Goal: Task Accomplishment & Management: Complete application form

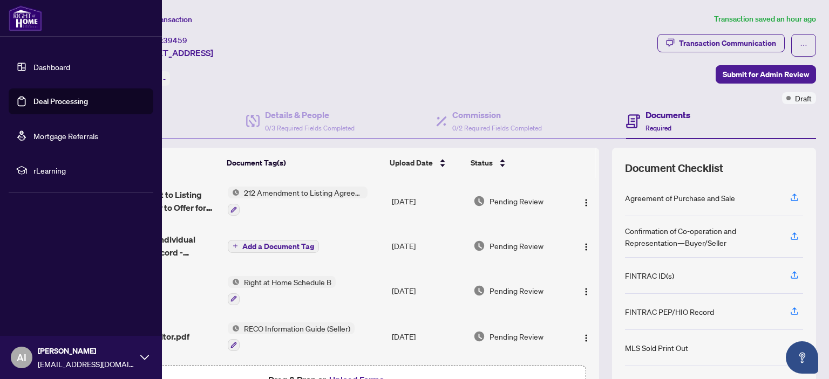
click at [44, 64] on link "Dashboard" at bounding box center [51, 67] width 37 height 10
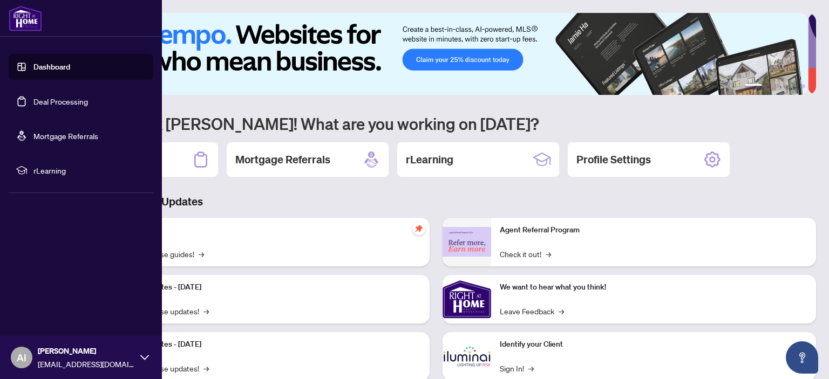
click at [56, 101] on link "Deal Processing" at bounding box center [60, 102] width 55 height 10
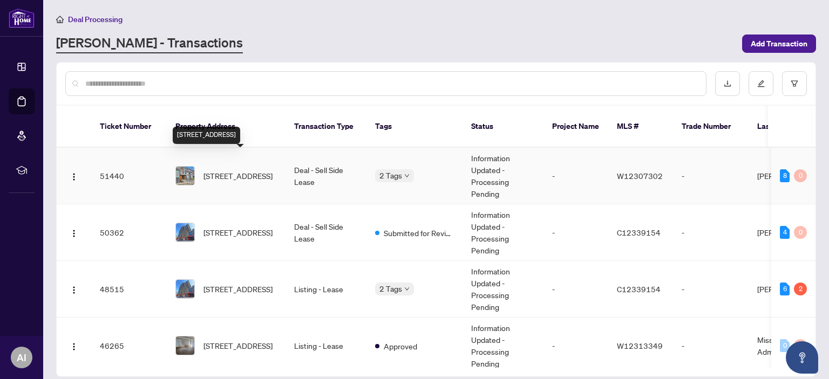
click at [236, 170] on span "[STREET_ADDRESS]" at bounding box center [237, 176] width 69 height 12
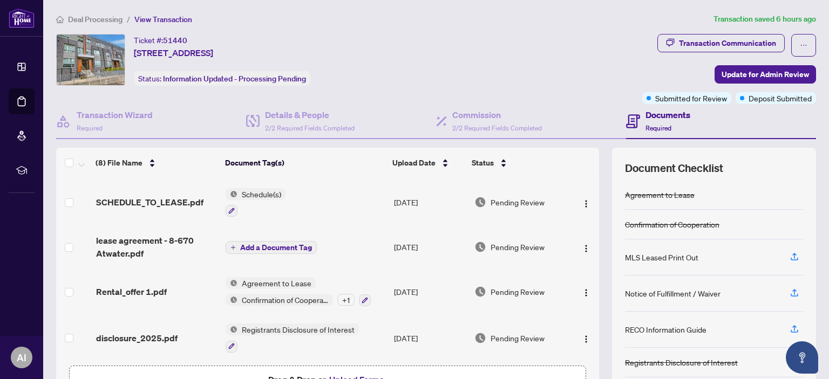
scroll to position [54, 0]
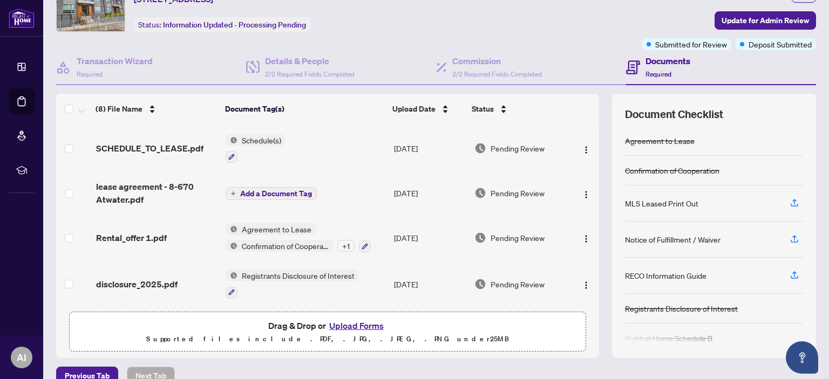
click at [356, 324] on button "Upload Forms" at bounding box center [356, 326] width 61 height 14
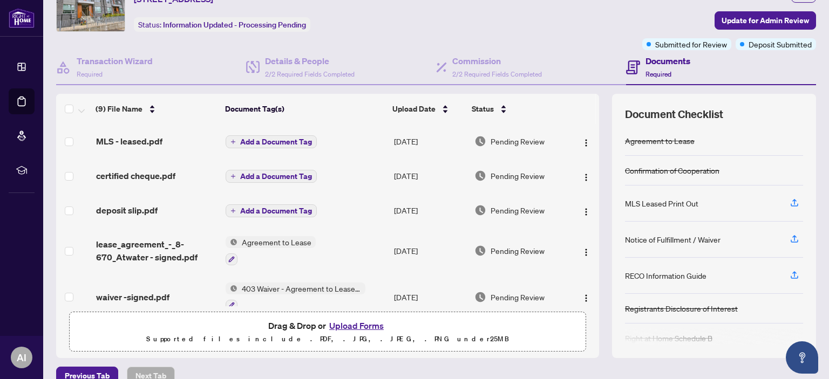
scroll to position [0, 0]
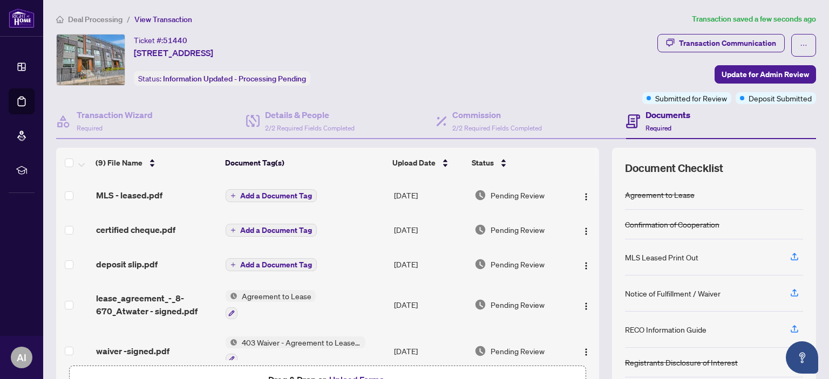
click at [297, 195] on span "Add a Document Tag" at bounding box center [276, 196] width 72 height 8
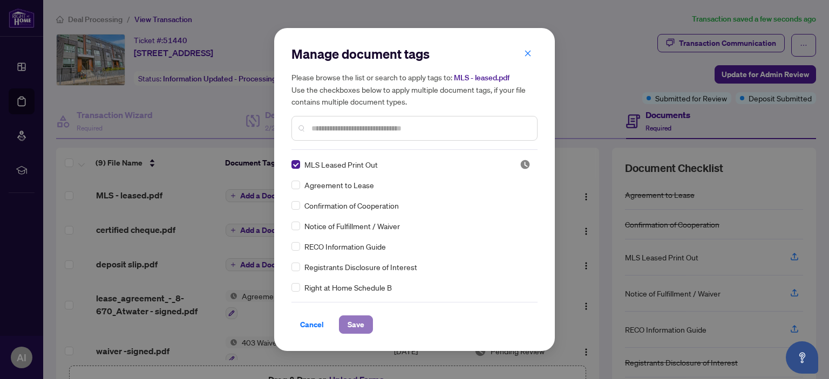
click at [357, 323] on span "Save" at bounding box center [356, 324] width 17 height 17
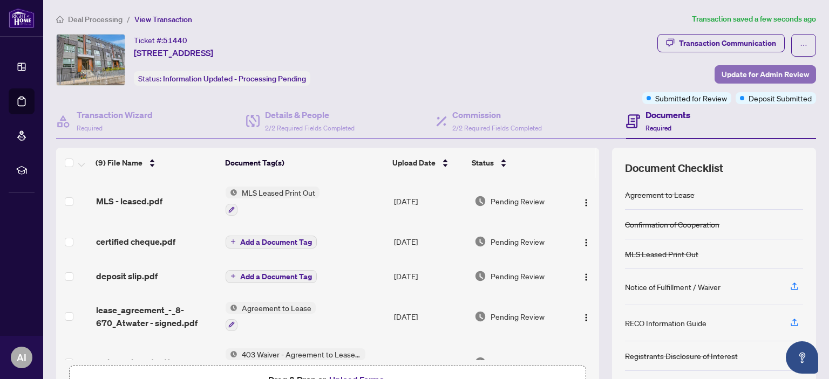
click at [784, 77] on span "Update for Admin Review" at bounding box center [765, 74] width 87 height 17
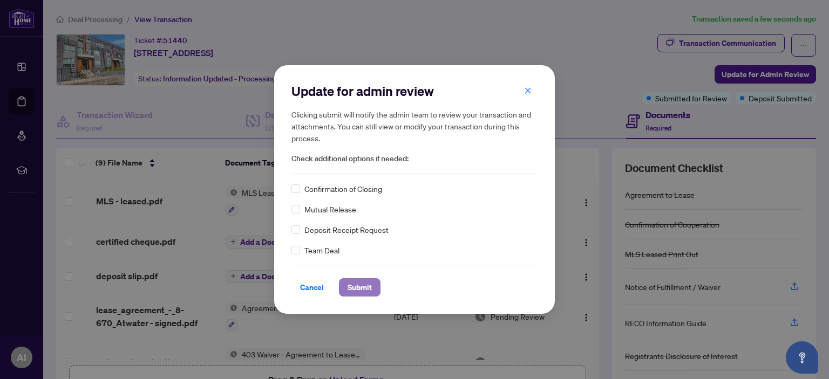
drag, startPoint x: 361, startPoint y: 291, endPoint x: 424, endPoint y: 328, distance: 73.0
click at [361, 290] on span "Submit" at bounding box center [360, 287] width 24 height 17
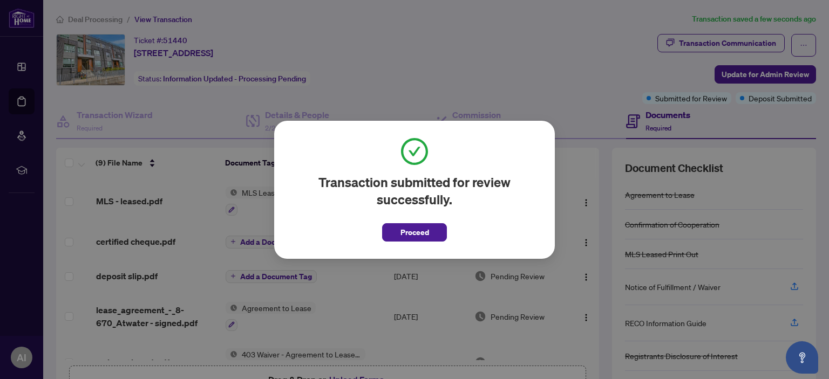
click at [424, 232] on span "Proceed" at bounding box center [414, 232] width 29 height 17
